Goal: Manage account settings

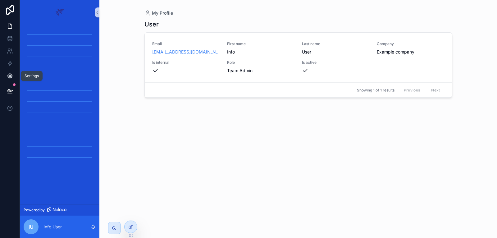
click at [9, 75] on icon at bounding box center [10, 76] width 2 height 2
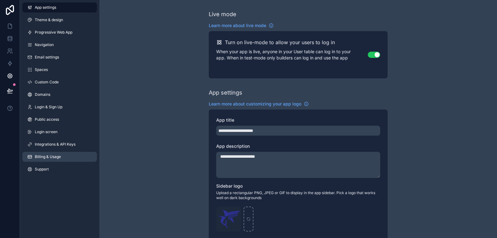
click at [63, 155] on link "Billing & Usage" at bounding box center [59, 157] width 75 height 10
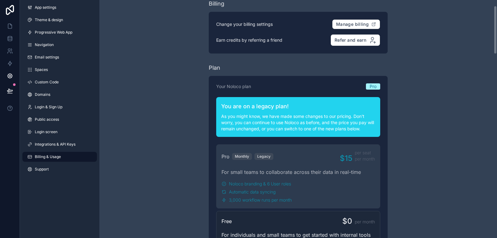
scroll to position [31, 0]
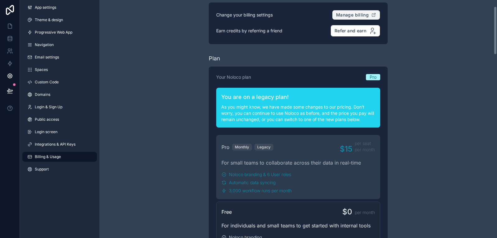
click at [356, 14] on span "Manage billing" at bounding box center [352, 15] width 33 height 6
